Goal: Task Accomplishment & Management: Manage account settings

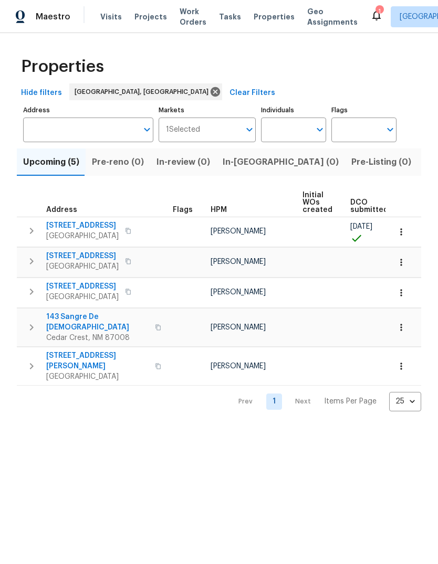
click at [97, 9] on div "Maestro Visits Projects Work Orders Tasks Properties Geo Assignments" at bounding box center [185, 16] width 370 height 21
click at [110, 17] on span "Visits" at bounding box center [111, 17] width 22 height 10
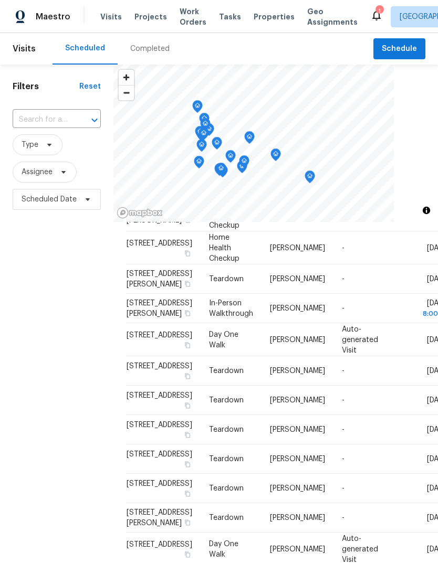
scroll to position [362, 0]
click at [0, 0] on icon at bounding box center [0, 0] width 0 height 0
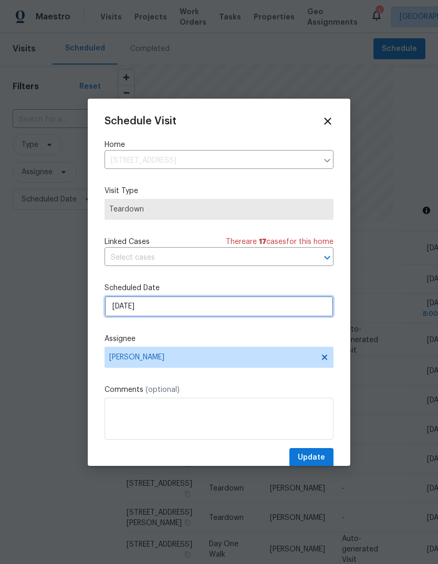
click at [156, 304] on input "10/5/2025" at bounding box center [218, 306] width 229 height 21
select select "9"
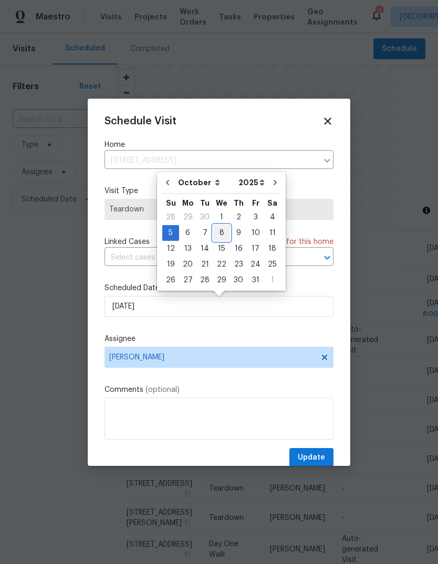
click at [218, 229] on div "8" at bounding box center [221, 233] width 17 height 15
type input "10/8/2025"
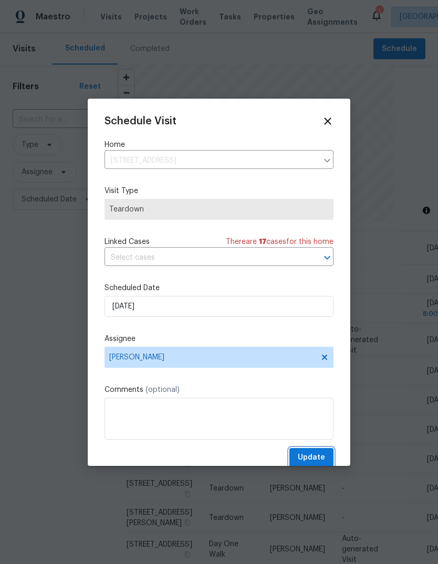
click at [314, 459] on span "Update" at bounding box center [311, 457] width 27 height 13
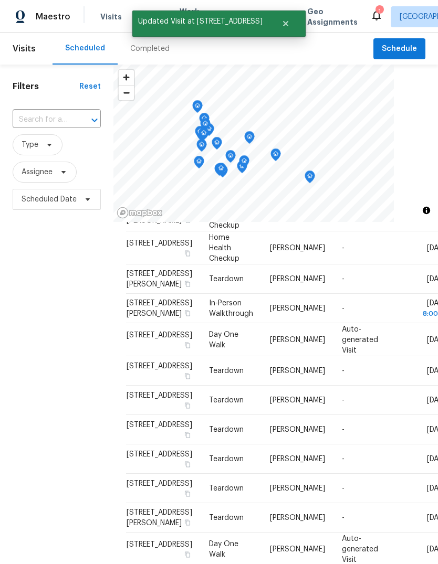
click at [0, 0] on icon at bounding box center [0, 0] width 0 height 0
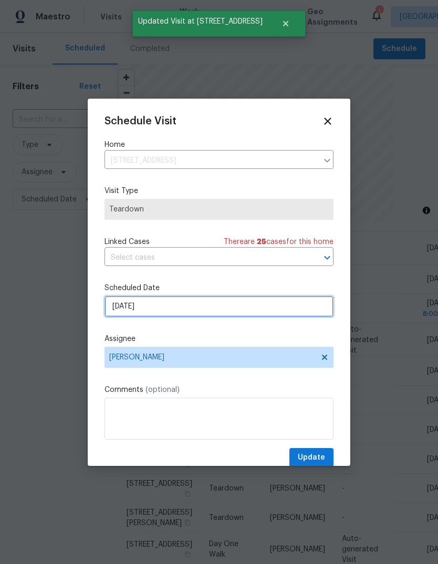
click at [164, 306] on input "10/5/2025" at bounding box center [218, 306] width 229 height 21
select select "9"
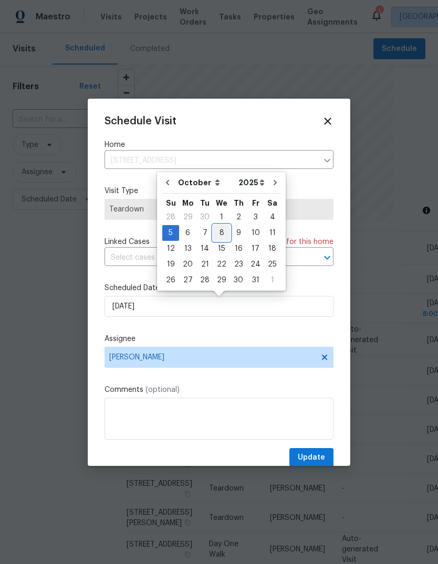
click at [224, 231] on div "8" at bounding box center [221, 233] width 17 height 15
type input "10/8/2025"
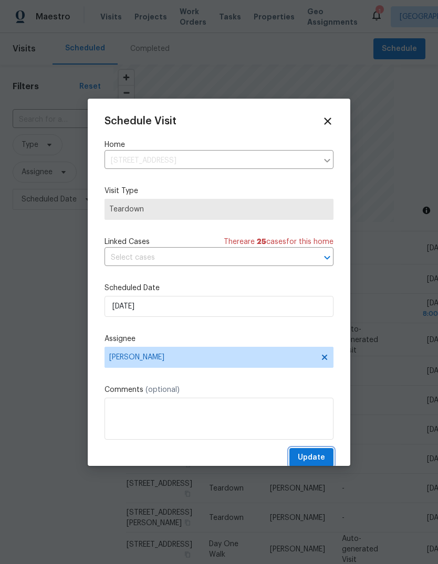
click at [312, 459] on span "Update" at bounding box center [311, 457] width 27 height 13
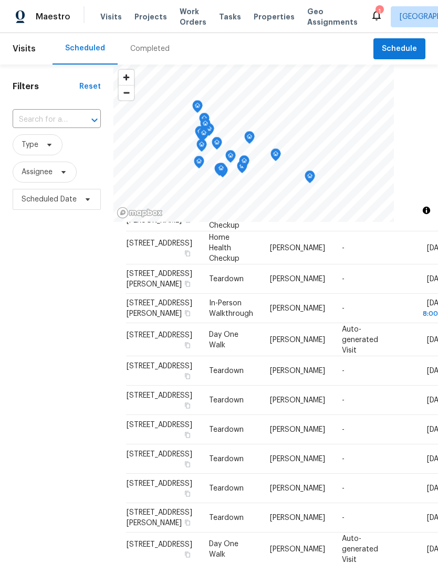
scroll to position [420, 0]
click at [0, 0] on icon at bounding box center [0, 0] width 0 height 0
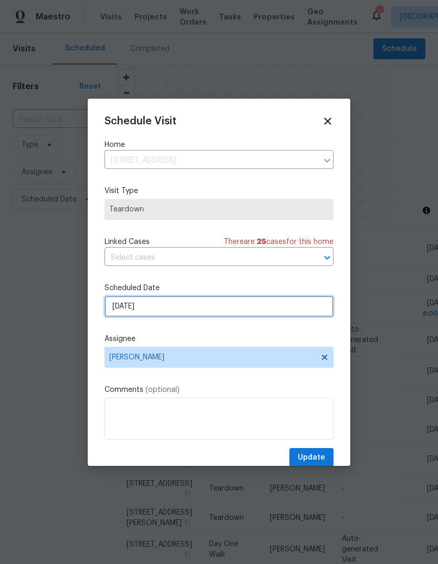
click at [145, 307] on input "10/8/2025" at bounding box center [218, 306] width 229 height 21
select select "9"
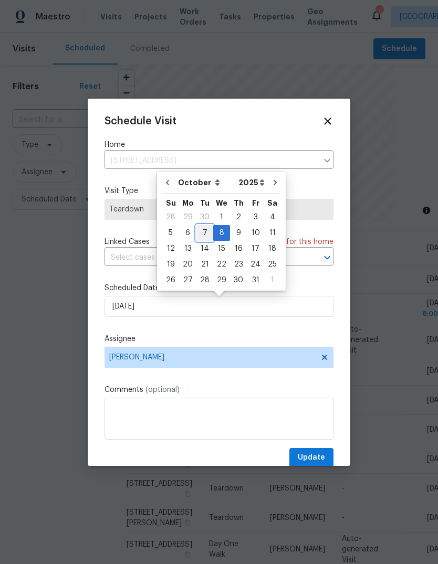
click at [201, 230] on div "7" at bounding box center [204, 233] width 17 height 15
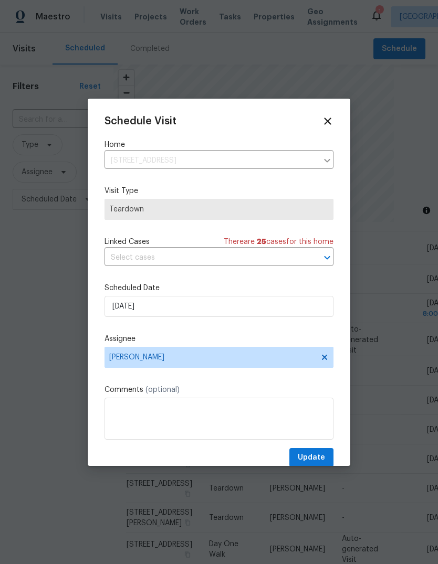
type input "10/7/2025"
click at [314, 460] on span "Update" at bounding box center [311, 457] width 27 height 13
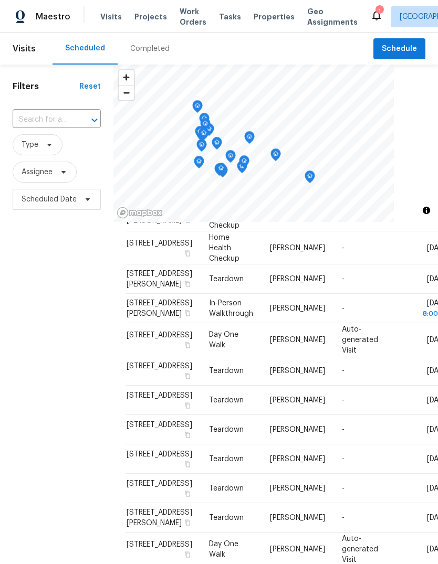
click at [259, 13] on span "Properties" at bounding box center [273, 17] width 41 height 10
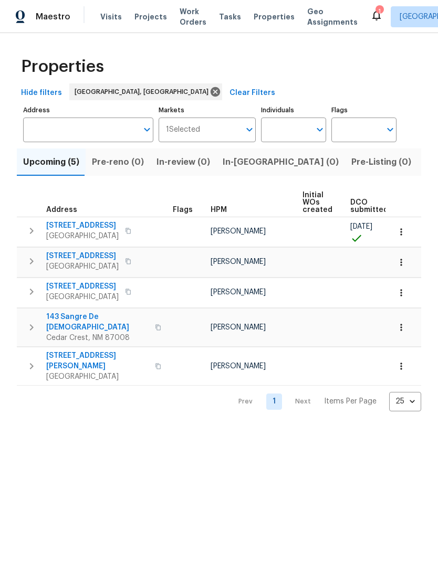
click at [225, 158] on span "In-reno (0)" at bounding box center [280, 162] width 116 height 15
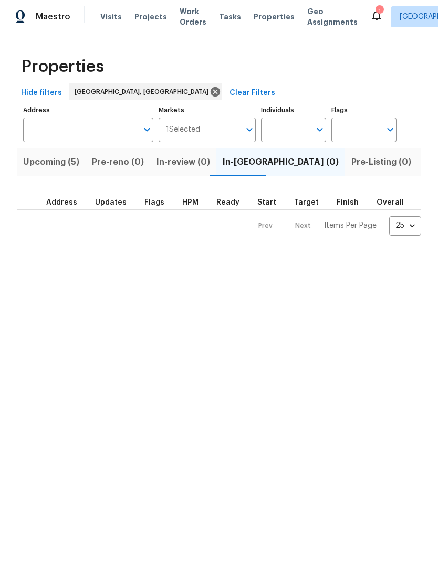
click at [40, 157] on span "Upcoming (5)" at bounding box center [51, 162] width 56 height 15
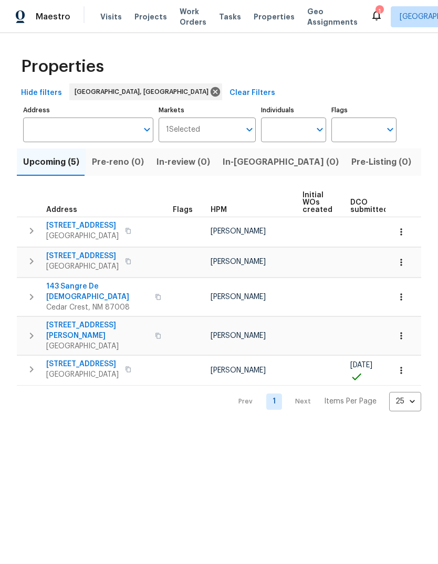
click at [375, 14] on div "1" at bounding box center [378, 11] width 7 height 10
click at [370, 17] on icon at bounding box center [376, 15] width 13 height 13
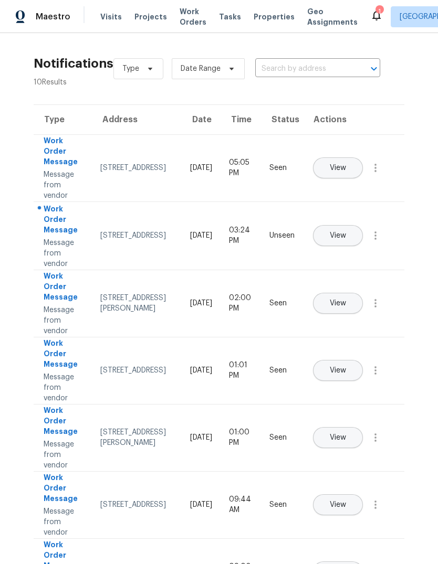
click at [346, 232] on span "View" at bounding box center [338, 236] width 16 height 8
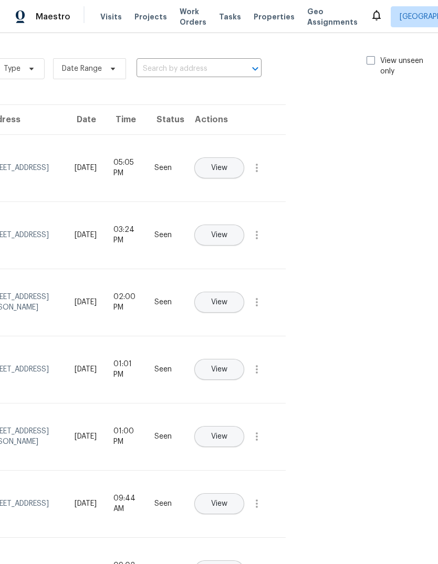
scroll to position [0, 118]
click at [378, 52] on div "Type Date Range ​ View unseen only" at bounding box center [217, 69] width 444 height 38
click at [367, 60] on span at bounding box center [371, 60] width 8 height 8
click at [367, 60] on input "View unseen only" at bounding box center [370, 59] width 7 height 7
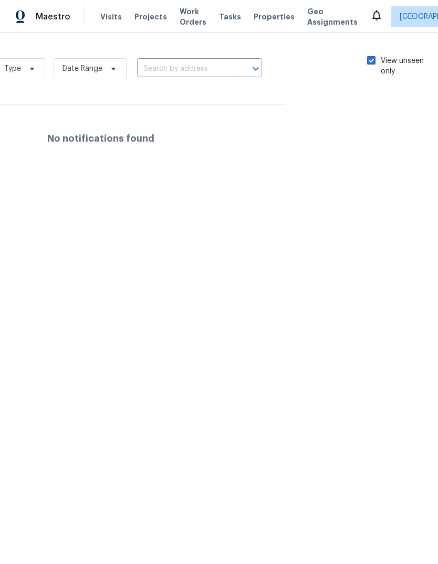
click at [367, 62] on span at bounding box center [371, 60] width 8 height 8
click at [367, 62] on input "View unseen only" at bounding box center [370, 59] width 7 height 7
checkbox input "false"
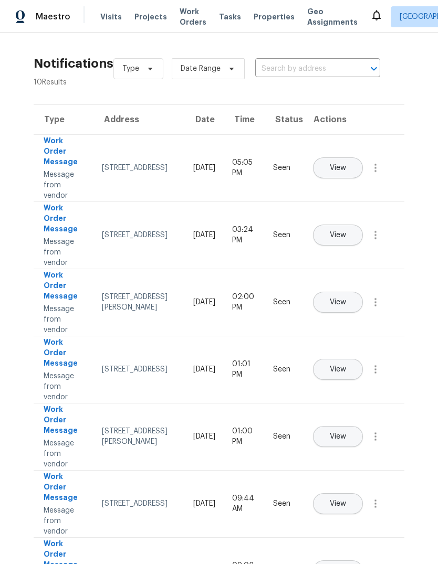
scroll to position [0, 0]
click at [261, 19] on span "Properties" at bounding box center [273, 17] width 41 height 10
